Goal: Communication & Community: Answer question/provide support

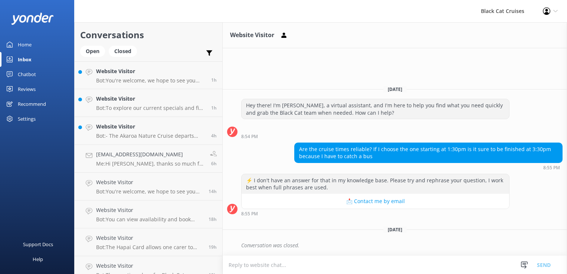
click at [27, 90] on div "Reviews" at bounding box center [27, 89] width 18 height 15
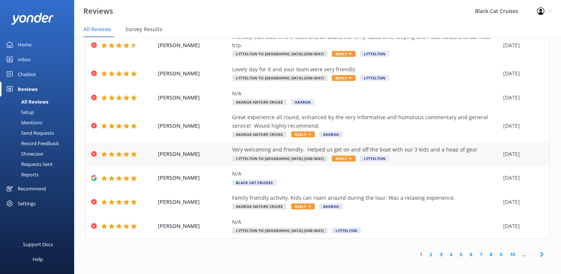
scroll to position [15, 0]
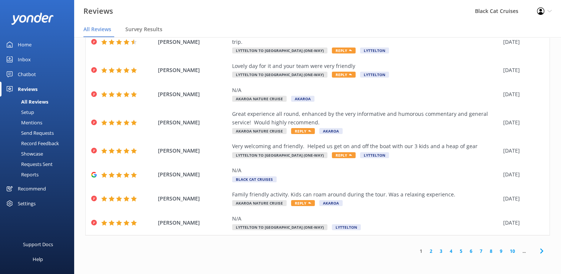
click at [537, 252] on icon at bounding box center [541, 250] width 9 height 9
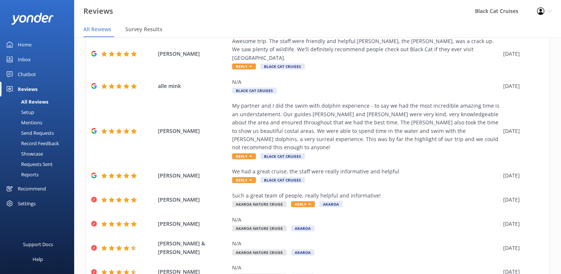
scroll to position [115, 0]
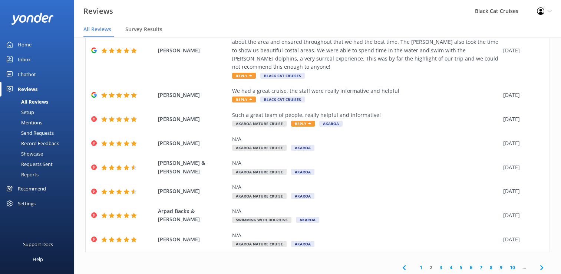
click at [537, 263] on icon at bounding box center [541, 267] width 9 height 9
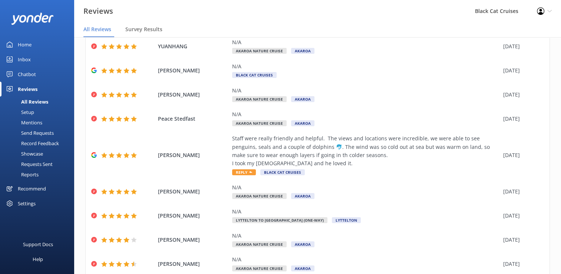
scroll to position [98, 0]
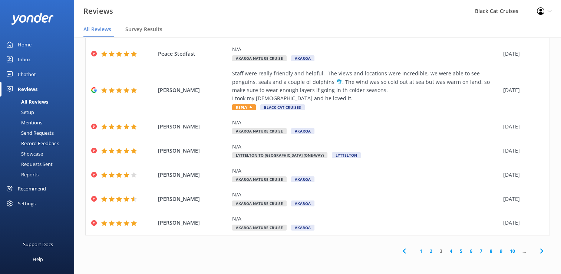
click at [537, 252] on icon at bounding box center [541, 250] width 9 height 9
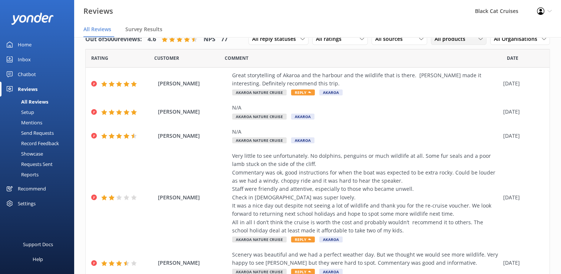
click at [449, 38] on span "All products" at bounding box center [452, 39] width 35 height 8
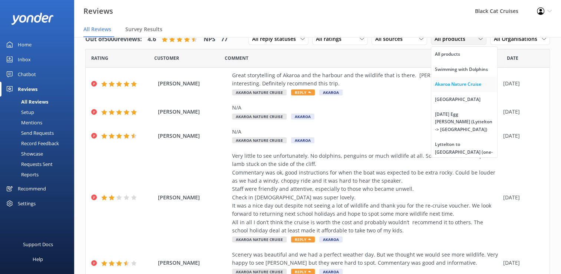
click at [448, 86] on div "Akaroa Nature Cruise" at bounding box center [458, 83] width 46 height 7
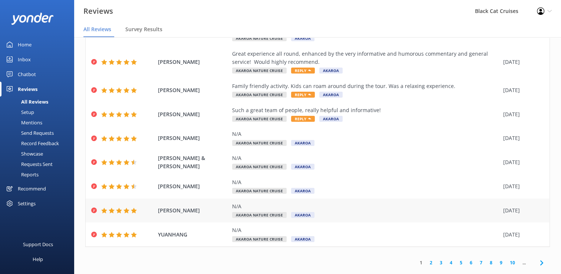
scroll to position [101, 0]
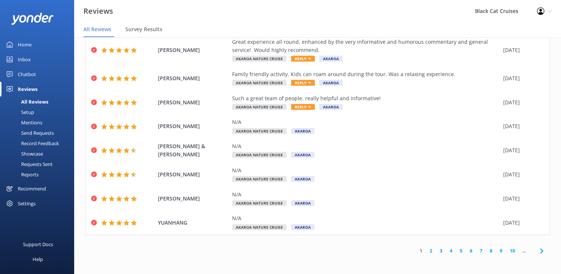
click at [537, 254] on icon at bounding box center [541, 250] width 9 height 9
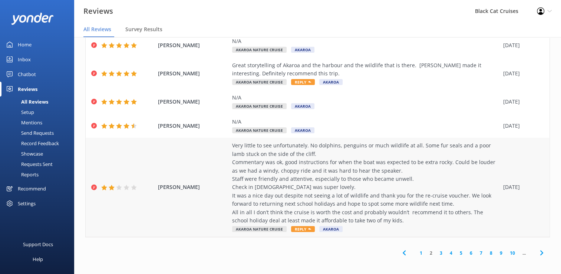
scroll to position [175, 0]
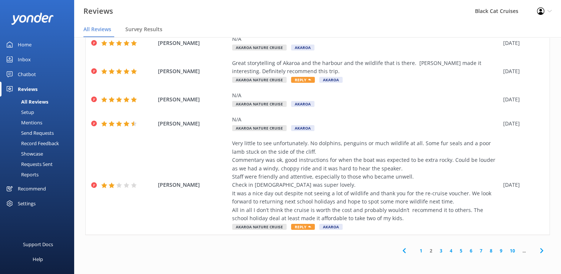
click at [540, 252] on use at bounding box center [541, 250] width 3 height 5
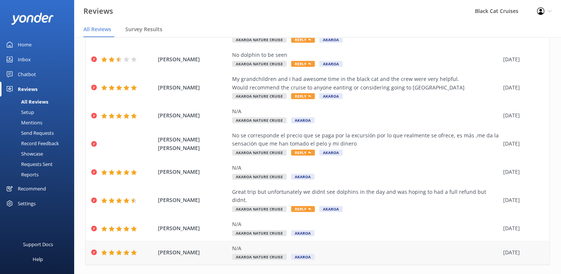
scroll to position [126, 0]
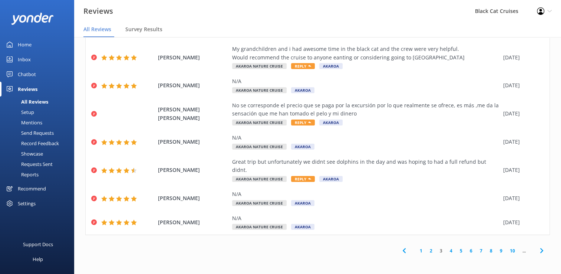
click at [540, 251] on use at bounding box center [541, 250] width 3 height 5
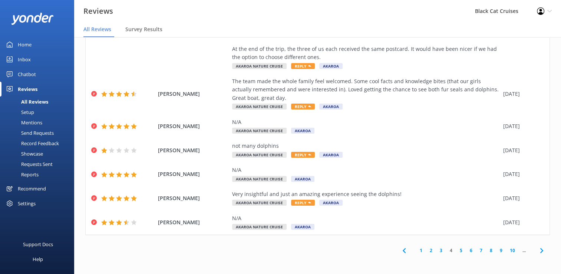
scroll to position [192, 0]
click at [537, 251] on icon at bounding box center [541, 250] width 9 height 9
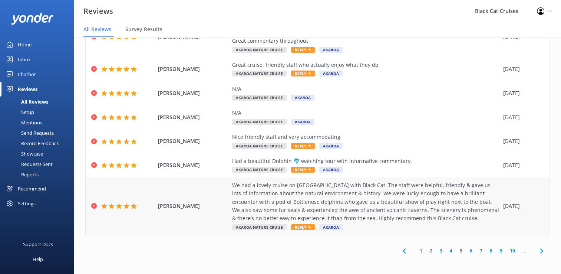
scroll to position [142, 0]
click at [540, 250] on use at bounding box center [541, 250] width 3 height 5
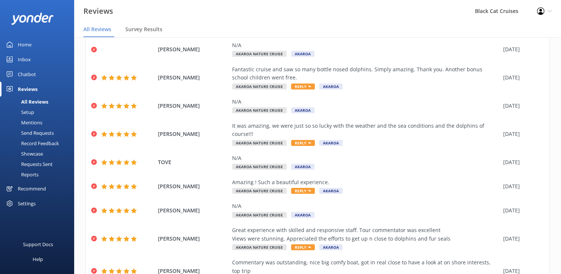
scroll to position [126, 0]
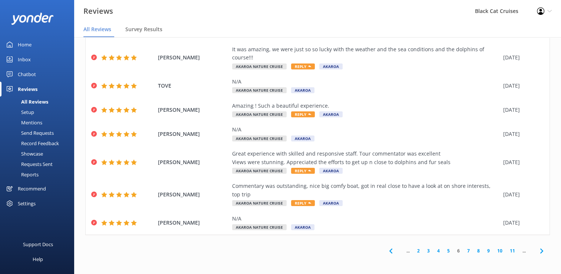
click at [540, 250] on use at bounding box center [541, 250] width 3 height 5
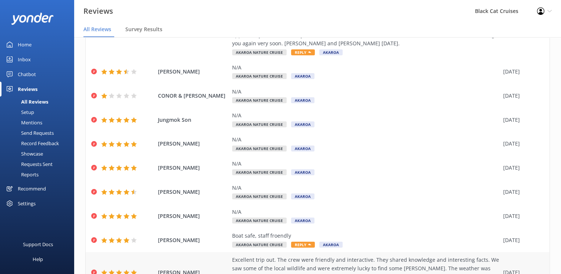
scroll to position [167, 0]
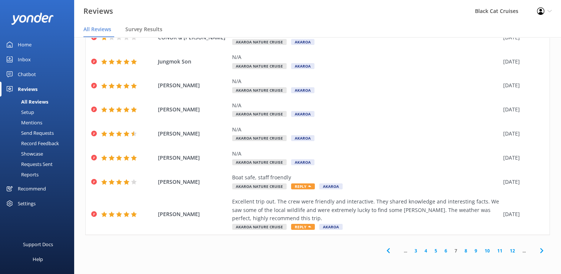
click at [537, 251] on icon at bounding box center [541, 250] width 9 height 9
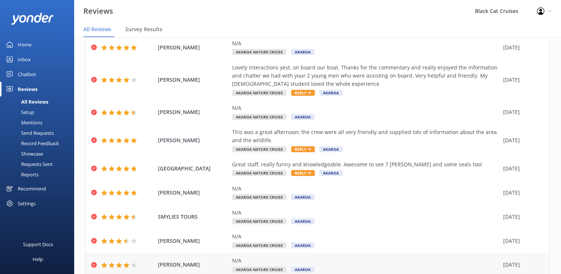
scroll to position [117, 0]
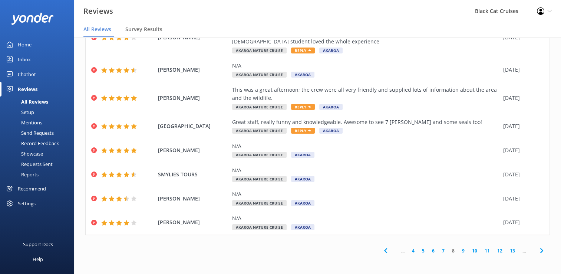
click at [540, 252] on use at bounding box center [541, 250] width 3 height 5
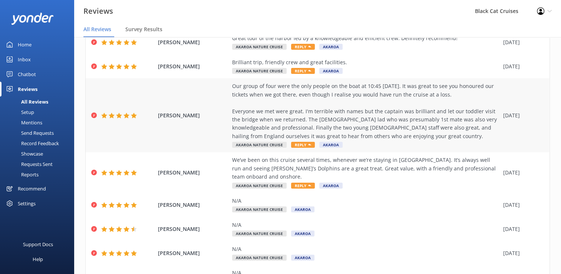
scroll to position [74, 0]
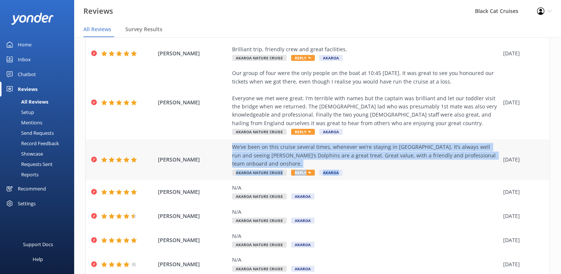
drag, startPoint x: 233, startPoint y: 164, endPoint x: 497, endPoint y: 173, distance: 264.2
click at [497, 173] on div "[PERSON_NAME] We’ve been on this cruise several times, whenever we’re staying i…" at bounding box center [318, 159] width 464 height 41
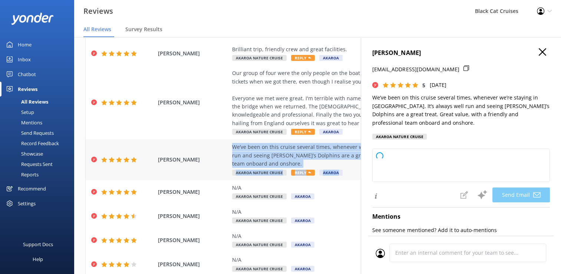
type textarea "Thank you so much, [PERSON_NAME]! We’re delighted to hear you’ve enjoyed your c…"
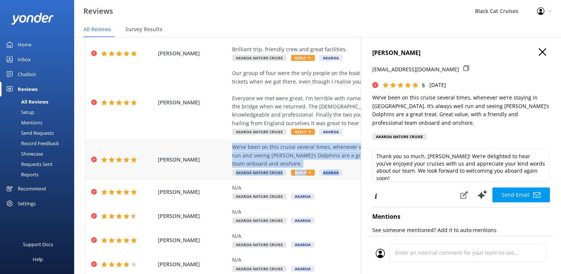
copy div "We’ve been on this cruise several times, whenever we’re staying in [GEOGRAPHIC_…"
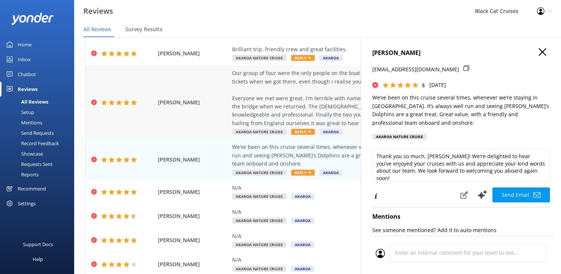
click at [247, 127] on div "Our group of four were the only people on the boat at 10:45 [DATE]. It was grea…" at bounding box center [365, 98] width 267 height 58
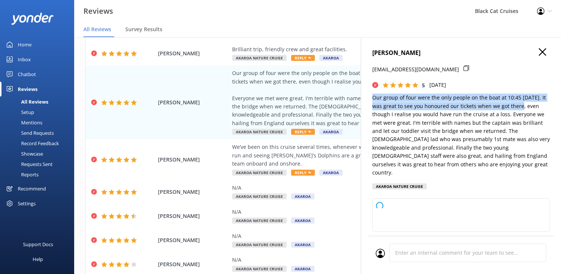
type textarea "Thank you so much for your wonderful review, [PERSON_NAME]! We’re delighted you…"
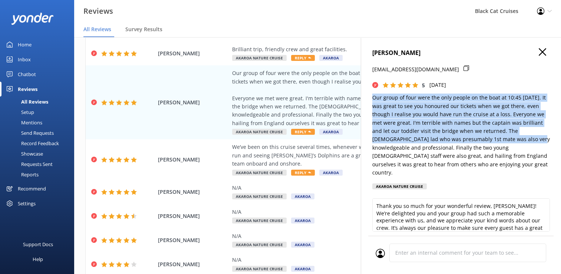
drag, startPoint x: 371, startPoint y: 96, endPoint x: 375, endPoint y: 148, distance: 52.1
click at [375, 148] on div "[PERSON_NAME] [EMAIL_ADDRESS][DOMAIN_NAME] 5 [DATE] Our group of four were the …" at bounding box center [461, 174] width 200 height 274
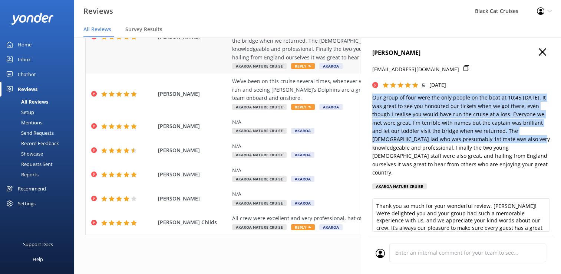
scroll to position [148, 0]
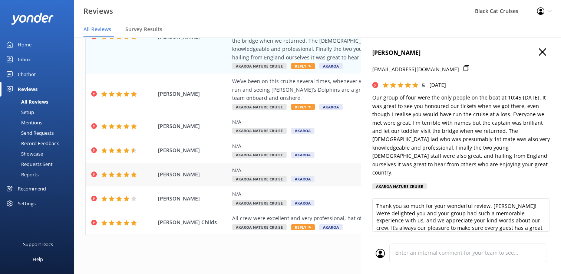
click at [341, 186] on div "[PERSON_NAME] N/A Akaroa Nature Cruise Akaroa [DATE]" at bounding box center [318, 174] width 464 height 24
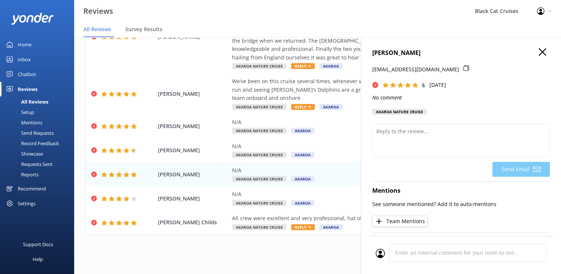
click at [539, 54] on use "button" at bounding box center [542, 51] width 7 height 7
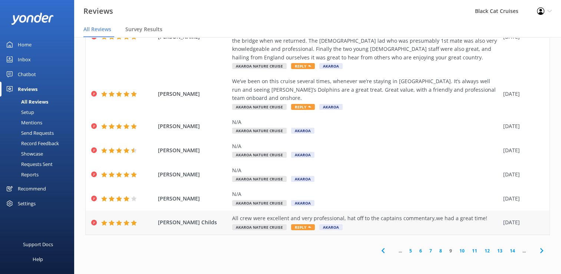
click at [235, 220] on div "All crew were excellent and very professional, hat off to the captains commenta…" at bounding box center [365, 218] width 267 height 8
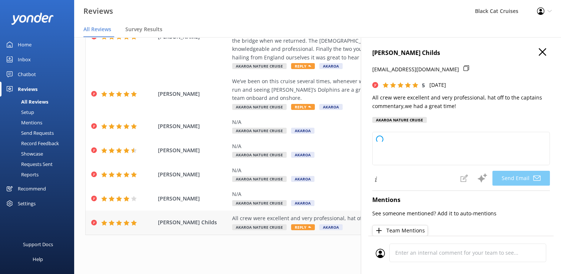
click at [221, 222] on span "[PERSON_NAME] Childs" at bounding box center [193, 222] width 70 height 8
type textarea "Thank you so much for your wonderful review, [PERSON_NAME]! We're thrilled to h…"
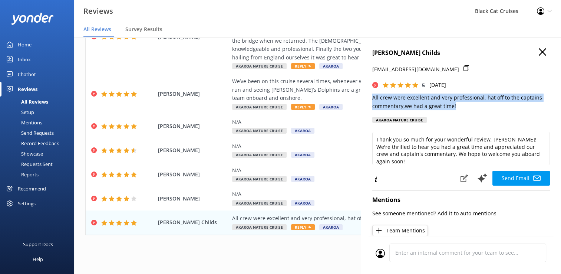
drag, startPoint x: 373, startPoint y: 99, endPoint x: 457, endPoint y: 110, distance: 85.0
click at [457, 110] on div "[PERSON_NAME] Childs [EMAIL_ADDRESS][DOMAIN_NAME] 5 [DATE] All crew were excell…" at bounding box center [461, 87] width 178 height 79
drag, startPoint x: 457, startPoint y: 110, endPoint x: 432, endPoint y: 99, distance: 27.0
copy p "All crew were excellent and very professional, hat off to the captains commenta…"
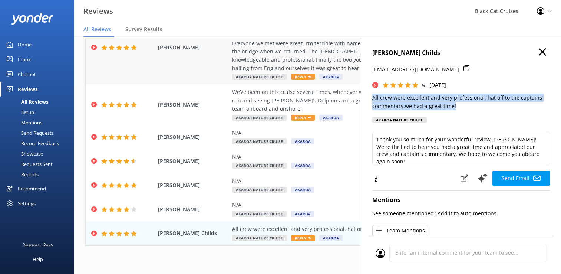
scroll to position [111, 0]
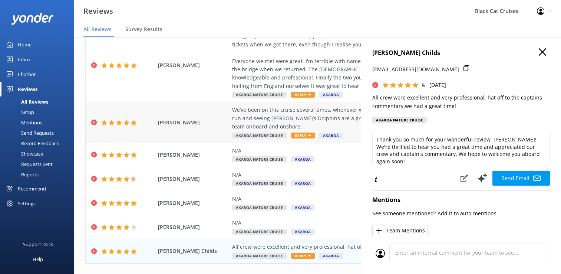
click at [248, 128] on div "We’ve been on this cruise several times, whenever we’re staying in [GEOGRAPHIC_…" at bounding box center [365, 118] width 267 height 25
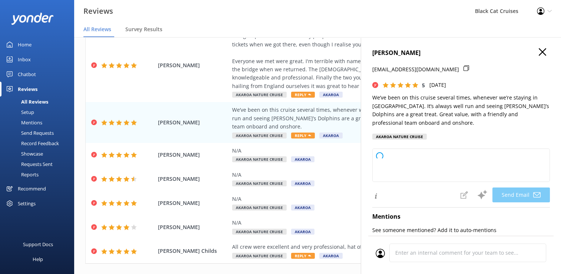
type textarea "Thank you so much for your wonderful review, [PERSON_NAME]! We’re delighted to …"
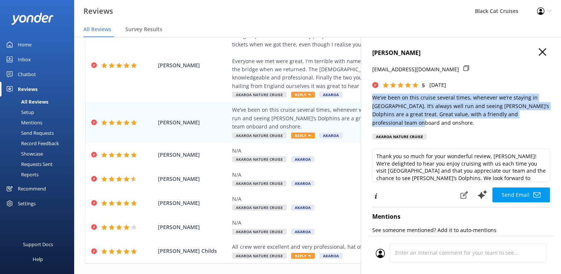
drag, startPoint x: 374, startPoint y: 96, endPoint x: 402, endPoint y: 123, distance: 38.8
click at [402, 123] on p "We’ve been on this cruise several times, whenever we’re staying in [GEOGRAPHIC_…" at bounding box center [461, 109] width 178 height 33
drag, startPoint x: 402, startPoint y: 123, endPoint x: 387, endPoint y: 109, distance: 20.2
copy p "We’ve been on this cruise several times, whenever we’re staying in [GEOGRAPHIC_…"
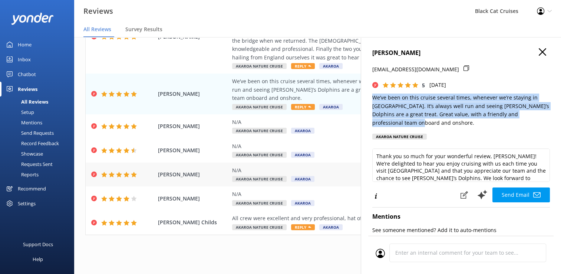
scroll to position [151, 0]
click at [539, 50] on icon "button" at bounding box center [542, 51] width 7 height 7
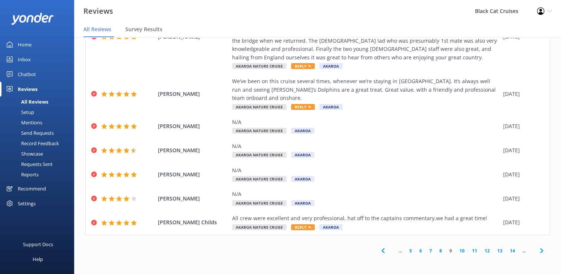
click at [537, 250] on icon at bounding box center [541, 250] width 9 height 9
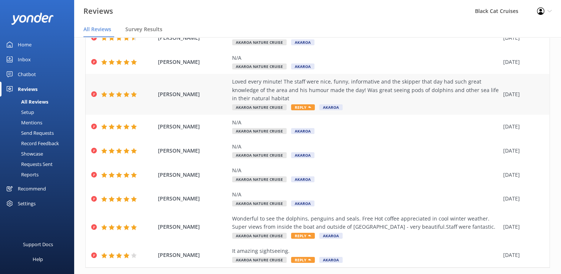
scroll to position [74, 0]
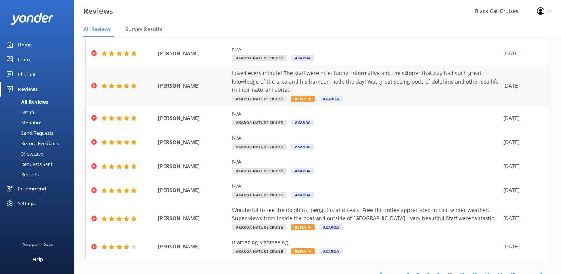
click at [252, 94] on div "Loved every minute! The staff were nice, funny, informative and the skipper tha…" at bounding box center [365, 81] width 267 height 25
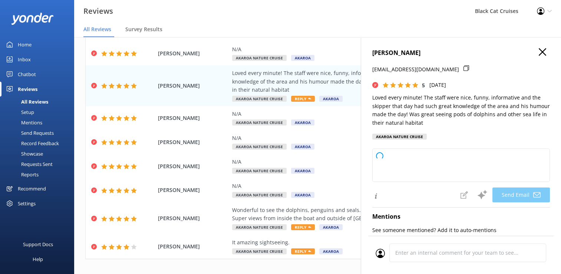
type textarea "Thank you so much, [PERSON_NAME]! We're thrilled to hear you had such a wonderf…"
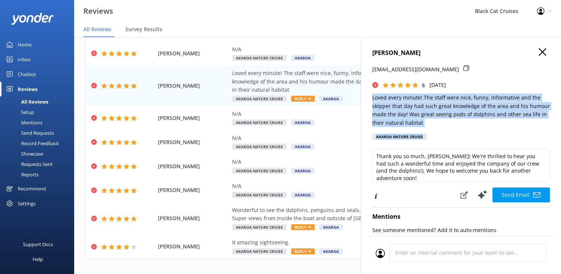
drag, startPoint x: 372, startPoint y: 98, endPoint x: 442, endPoint y: 129, distance: 75.9
click at [442, 129] on div "[PERSON_NAME] [EMAIL_ADDRESS][DOMAIN_NAME] 5 [DATE] Loved every minute! The sta…" at bounding box center [461, 96] width 178 height 96
drag, startPoint x: 442, startPoint y: 129, endPoint x: 424, endPoint y: 121, distance: 19.1
click at [422, 121] on p "Loved every minute! The staff were nice, funny, informative and the skipper tha…" at bounding box center [461, 109] width 178 height 33
click at [437, 117] on p "Loved every minute! The staff were nice, funny, informative and the skipper tha…" at bounding box center [461, 109] width 178 height 33
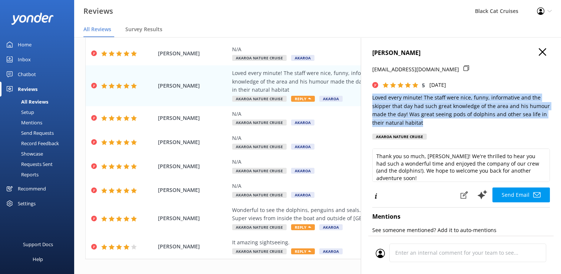
drag, startPoint x: 373, startPoint y: 97, endPoint x: 430, endPoint y: 124, distance: 63.4
click at [430, 124] on p "Loved every minute! The staff were nice, funny, informative and the skipper tha…" at bounding box center [461, 109] width 178 height 33
drag, startPoint x: 430, startPoint y: 124, endPoint x: 393, endPoint y: 105, distance: 41.8
copy p "Loved every minute! The staff were nice, funny, informative and the skipper tha…"
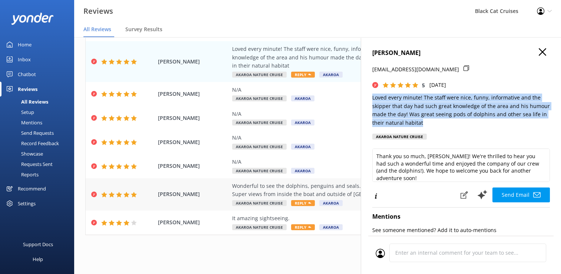
scroll to position [117, 0]
click at [539, 50] on use "button" at bounding box center [542, 51] width 7 height 7
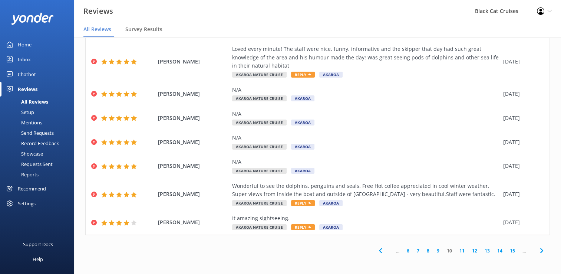
click at [540, 253] on use at bounding box center [541, 250] width 3 height 5
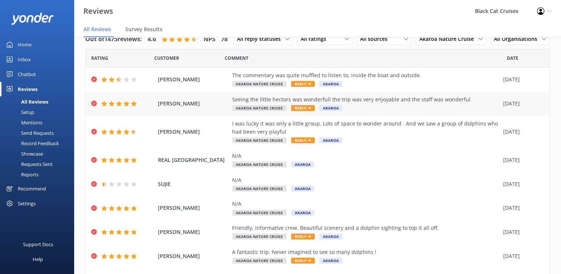
click at [231, 116] on div "[PERSON_NAME] Seeing the little hectors was wonderfull the trip was very enjoya…" at bounding box center [318, 104] width 464 height 24
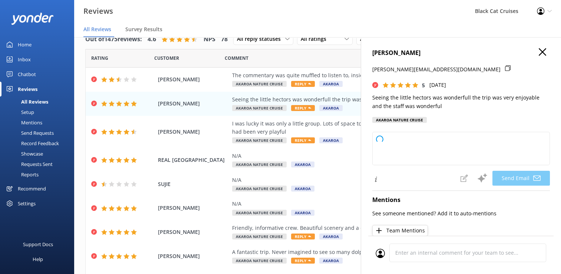
type textarea "Thank you so much for your kind words, [PERSON_NAME]! We're thrilled to hear yo…"
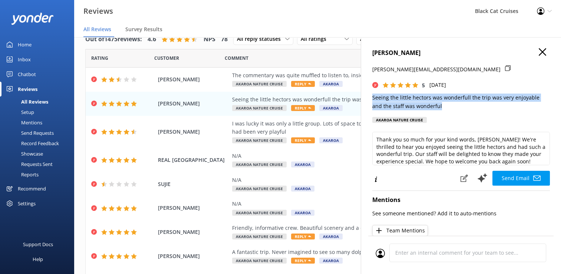
drag, startPoint x: 373, startPoint y: 98, endPoint x: 447, endPoint y: 108, distance: 75.2
click at [447, 108] on p "Seeing the little hectors was wonderfull the trip was very enjoyable and the st…" at bounding box center [461, 101] width 178 height 17
drag, startPoint x: 447, startPoint y: 108, endPoint x: 419, endPoint y: 102, distance: 29.0
copy p "Seeing the little hectors was wonderfull the trip was very enjoyable and the st…"
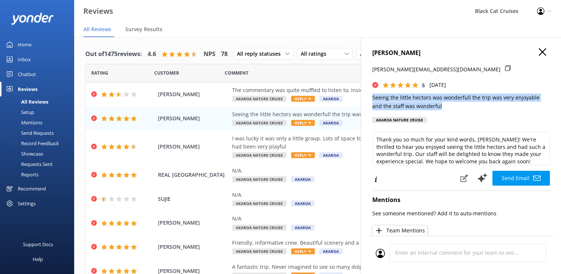
click at [539, 52] on icon "button" at bounding box center [542, 51] width 7 height 7
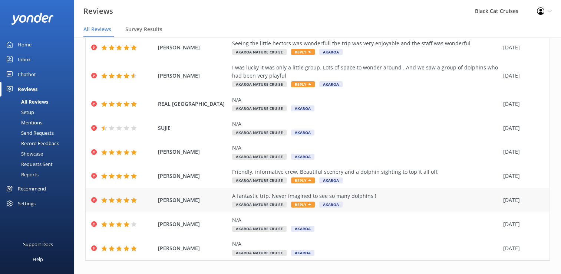
scroll to position [101, 0]
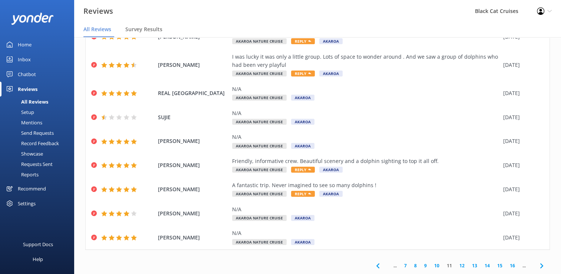
click at [432, 265] on link "10" at bounding box center [437, 265] width 13 height 7
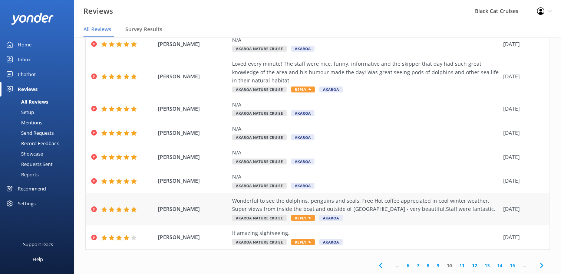
scroll to position [117, 0]
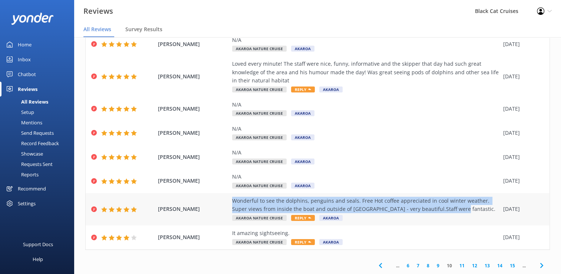
drag, startPoint x: 233, startPoint y: 198, endPoint x: 459, endPoint y: 208, distance: 226.0
click at [459, 208] on div "Wonderful to see the dolphins, penguins and seals. Free Hot coffee appreciated …" at bounding box center [365, 205] width 267 height 17
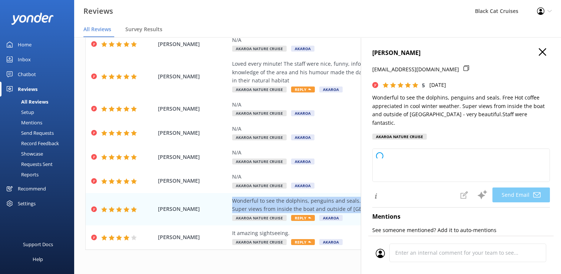
type textarea "Thank you so much for your wonderful review, [PERSON_NAME]! We're delighted you…"
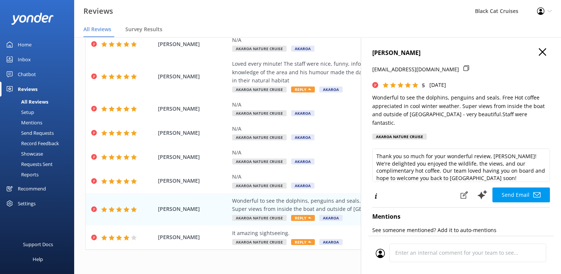
click at [372, 96] on p "Wonderful to see the dolphins, penguins and seals. Free Hot coffee appreciated …" at bounding box center [461, 109] width 178 height 33
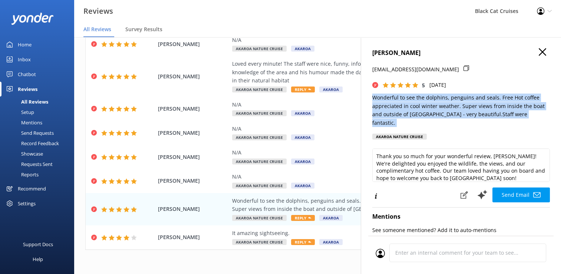
drag, startPoint x: 372, startPoint y: 96, endPoint x: 520, endPoint y: 113, distance: 148.6
click at [520, 113] on p "Wonderful to see the dolphins, penguins and seals. Free Hot coffee appreciated …" at bounding box center [461, 109] width 178 height 33
drag, startPoint x: 520, startPoint y: 113, endPoint x: 473, endPoint y: 106, distance: 47.3
copy p "Wonderful to see the dolphins, penguins and seals. Free Hot coffee appreciated …"
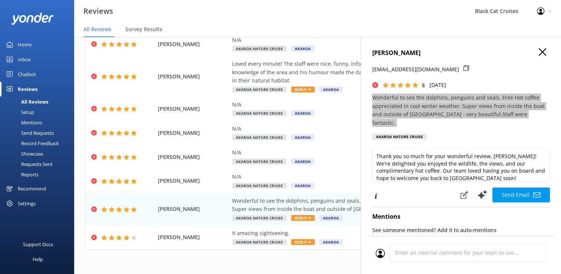
scroll to position [0, 0]
